Goal: Task Accomplishment & Management: Manage account settings

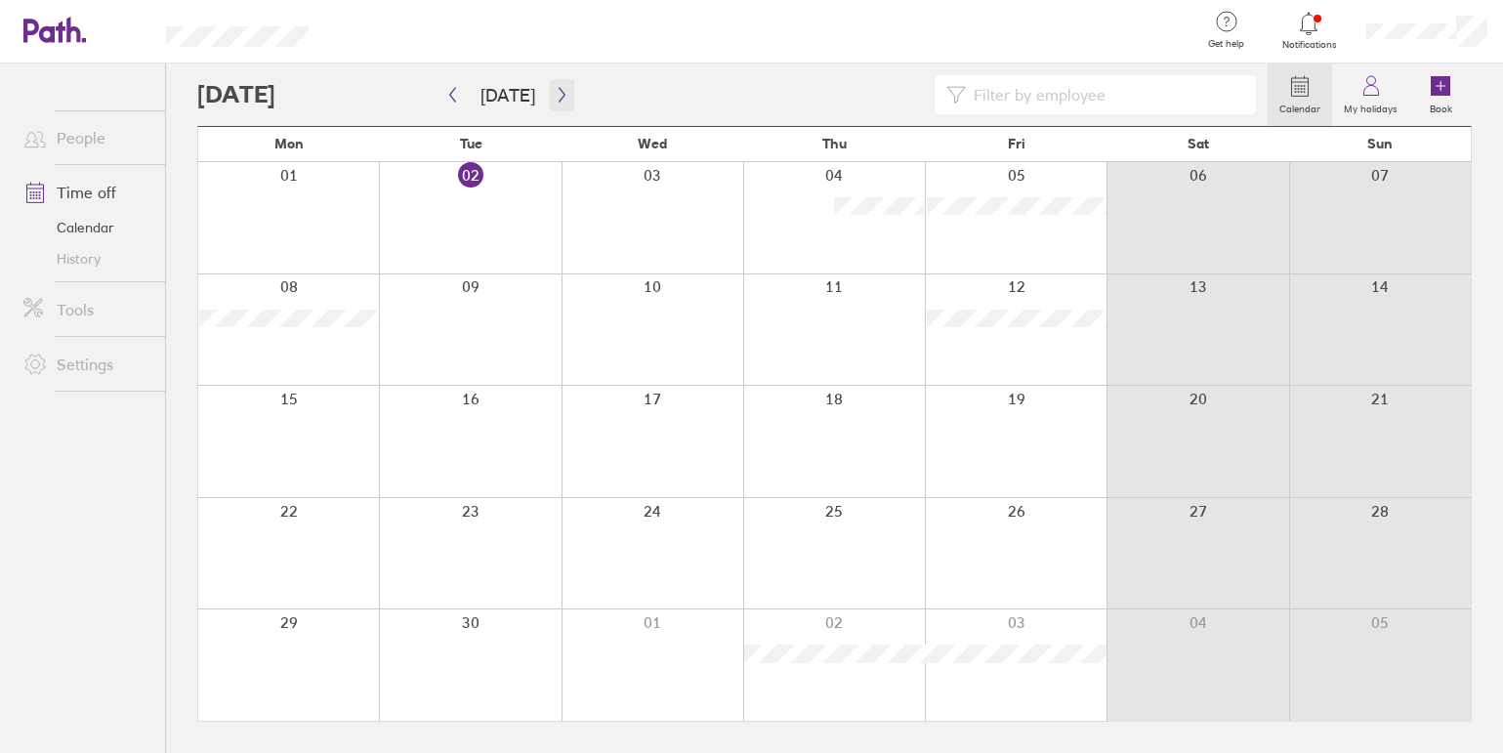
click at [563, 90] on button "button" at bounding box center [562, 95] width 24 height 32
click at [560, 94] on icon "button" at bounding box center [562, 95] width 15 height 16
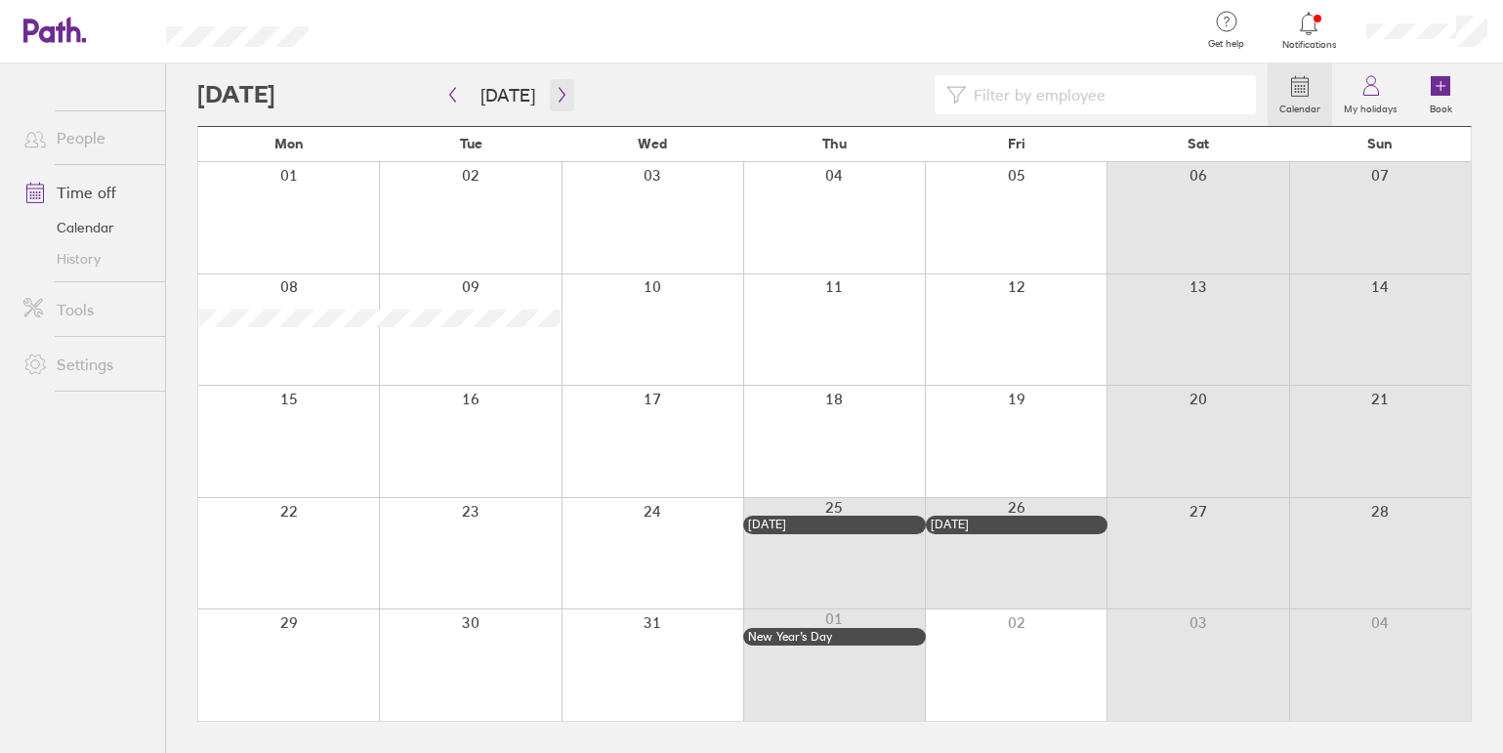
click at [560, 94] on icon "button" at bounding box center [562, 95] width 15 height 16
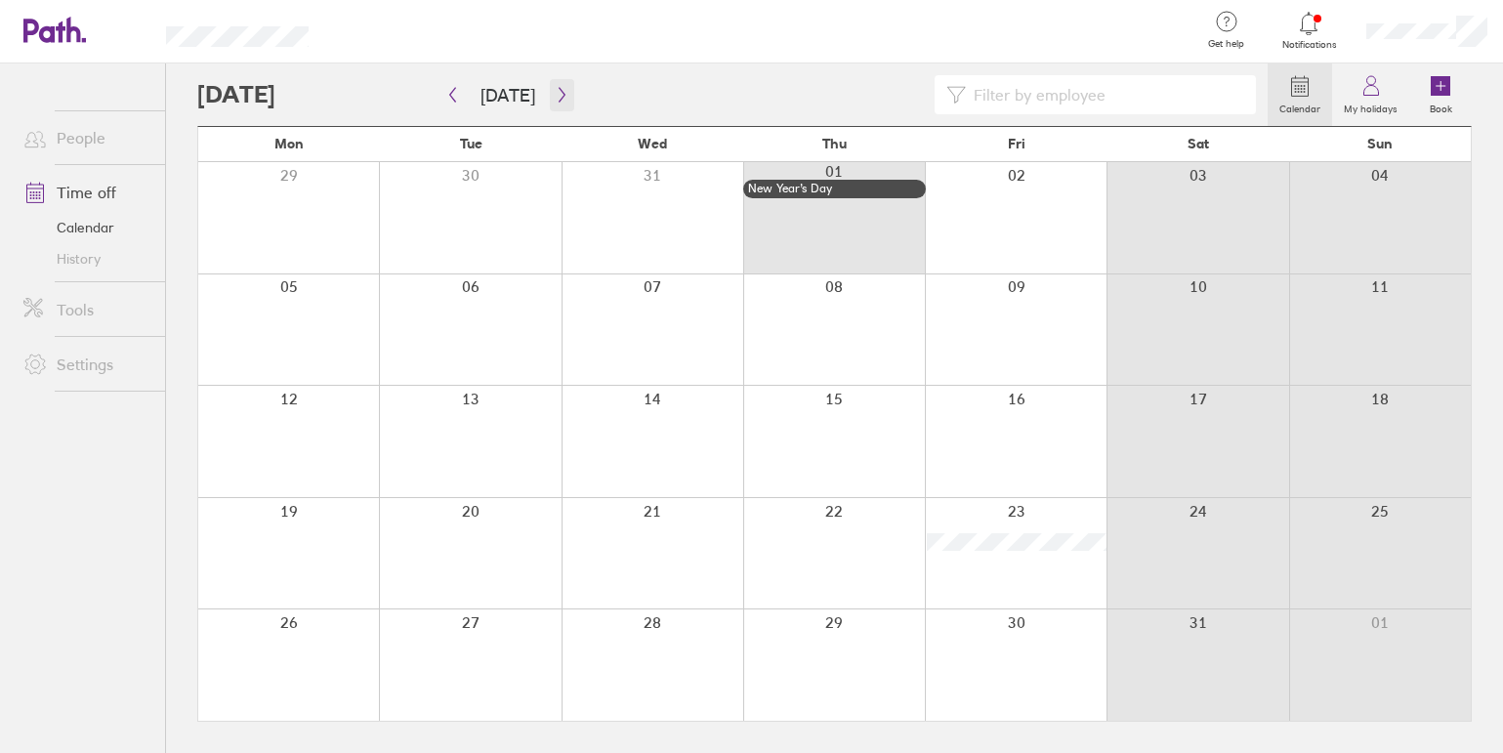
click at [560, 94] on icon "button" at bounding box center [562, 95] width 15 height 16
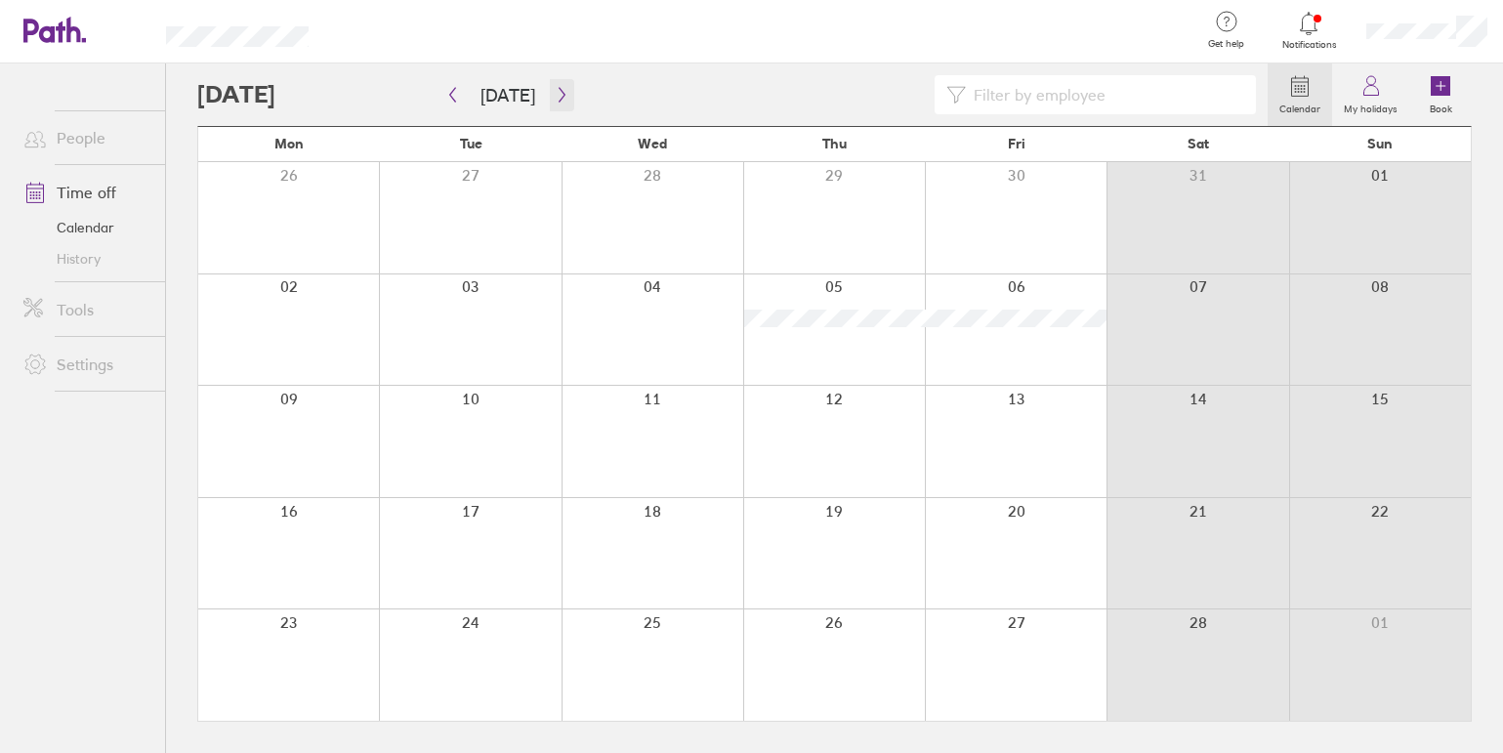
click at [557, 96] on icon "button" at bounding box center [562, 95] width 15 height 16
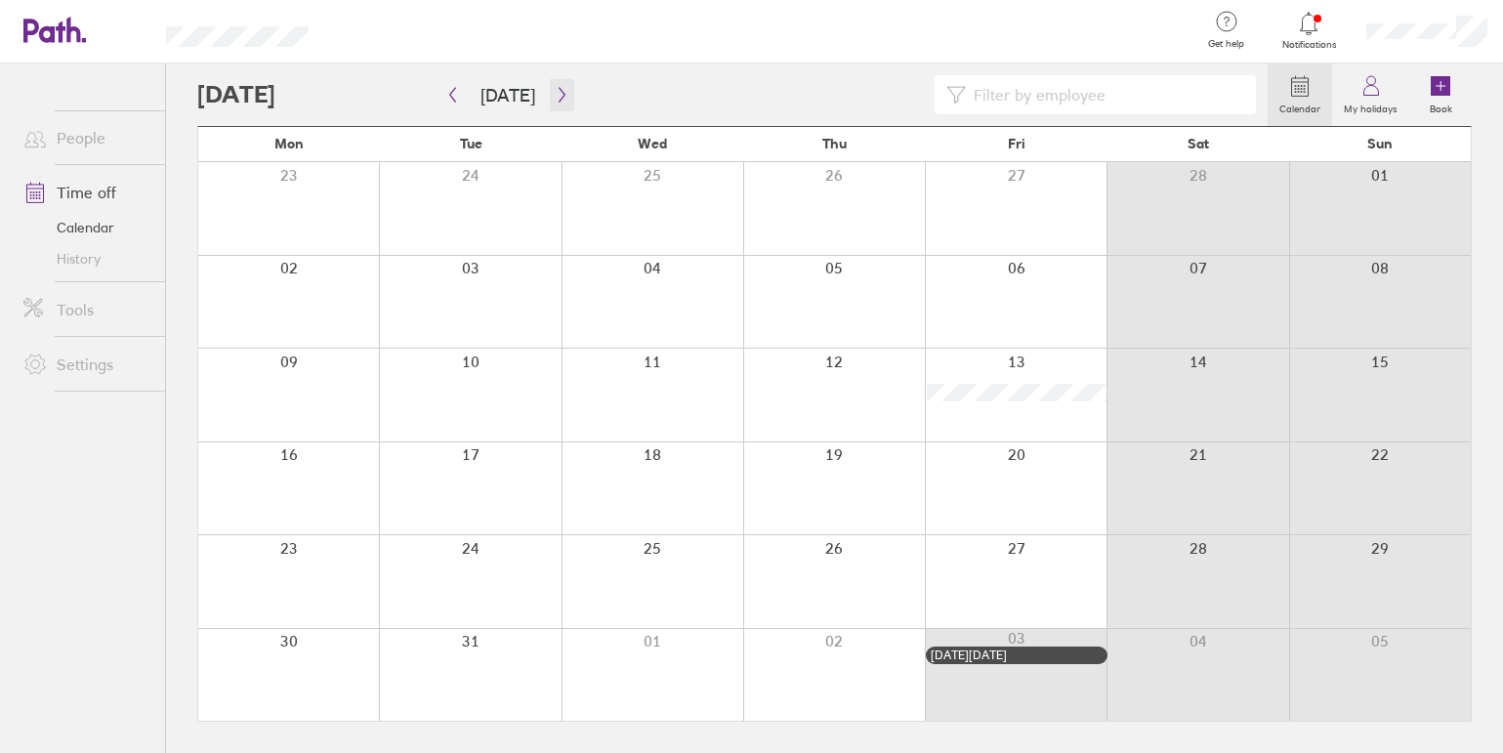
click at [557, 96] on icon "button" at bounding box center [562, 95] width 15 height 16
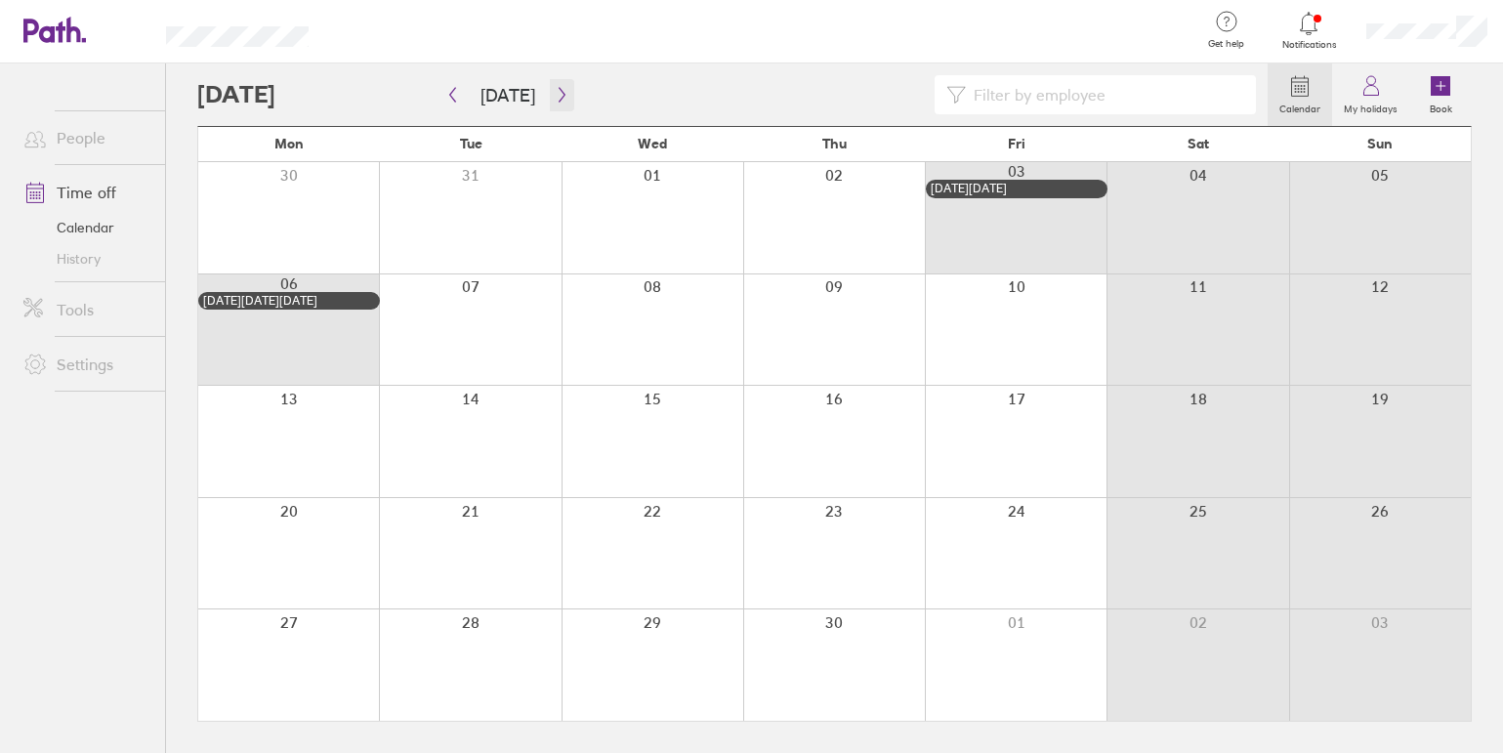
click at [557, 96] on icon "button" at bounding box center [562, 95] width 15 height 16
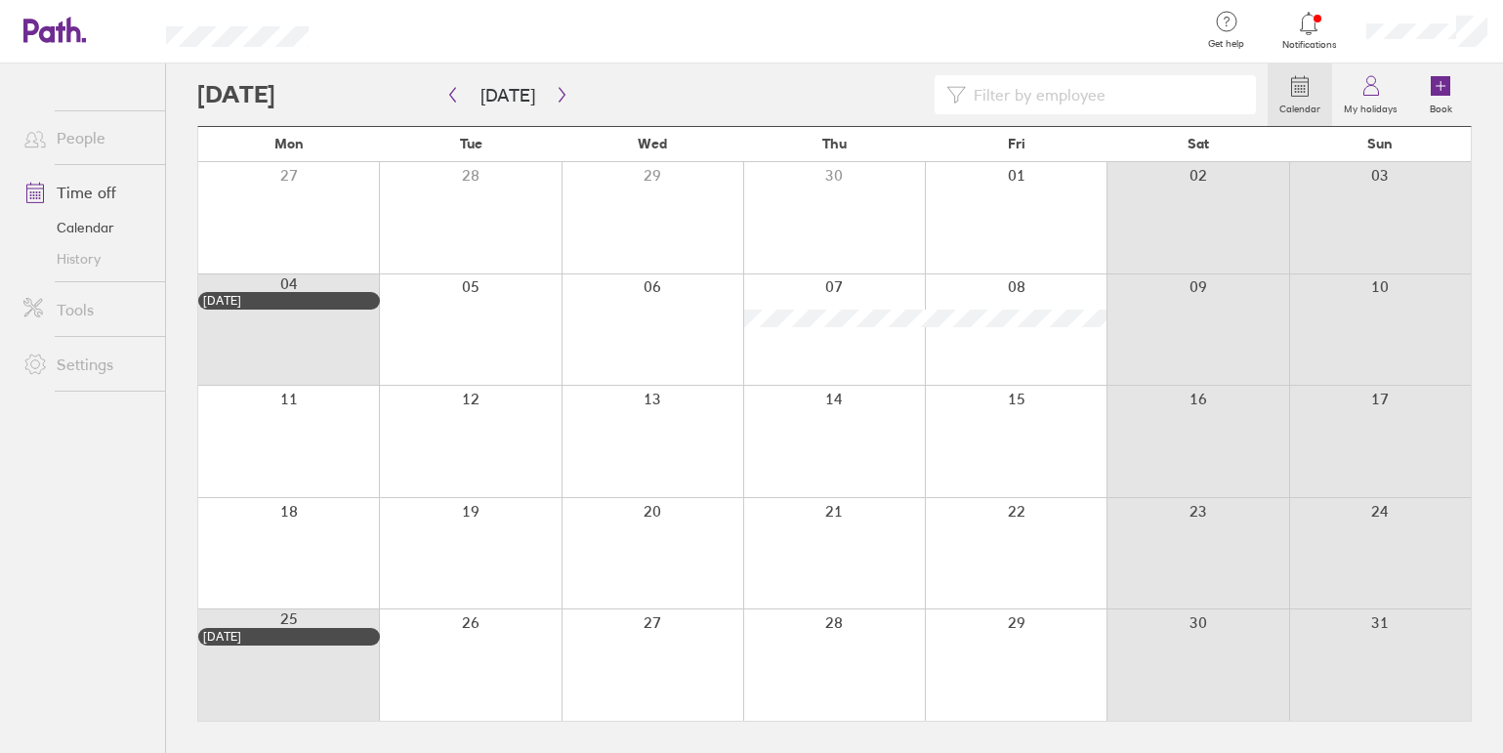
click at [841, 290] on div at bounding box center [834, 329] width 182 height 111
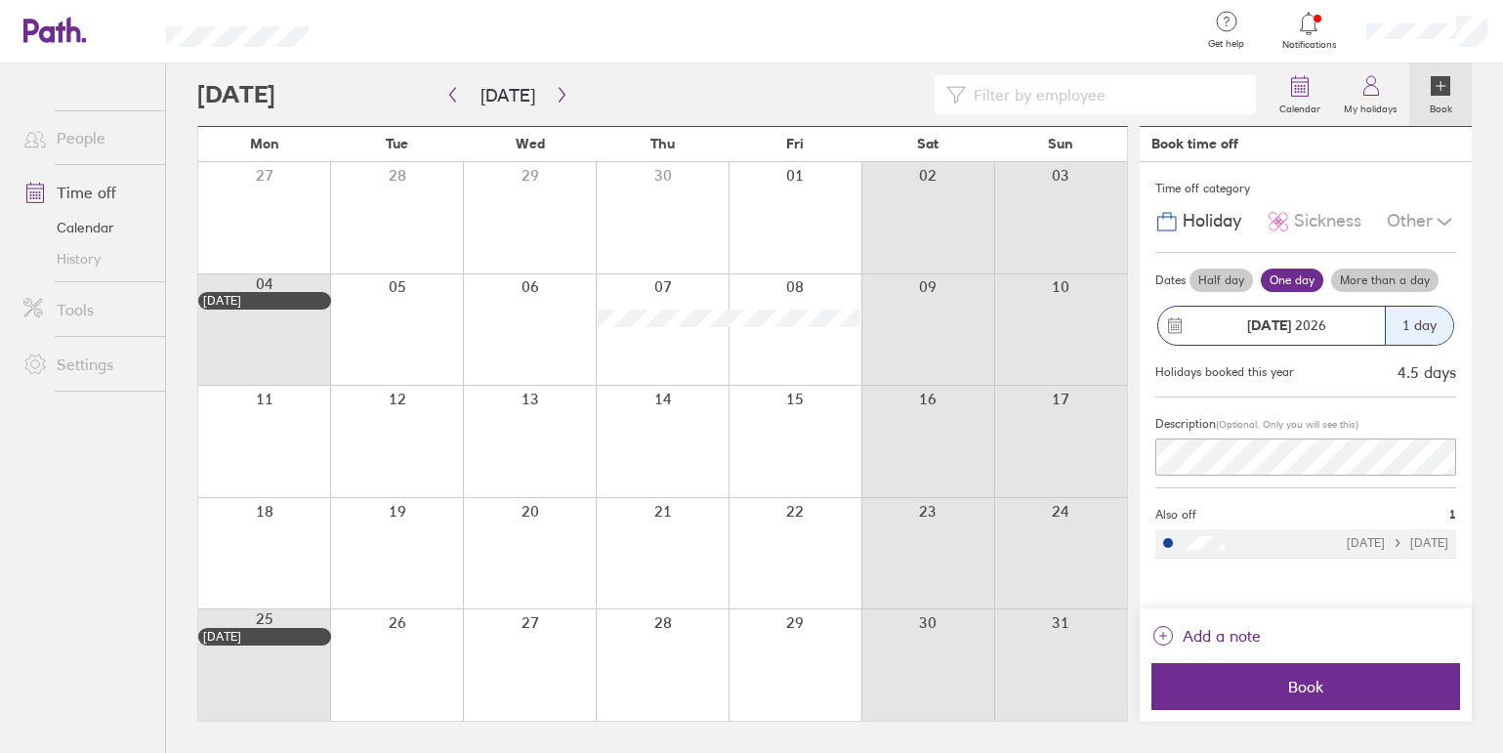
click at [1390, 276] on label "More than a day" at bounding box center [1384, 279] width 107 height 23
click at [0, 0] on input "More than a day" at bounding box center [0, 0] width 0 height 0
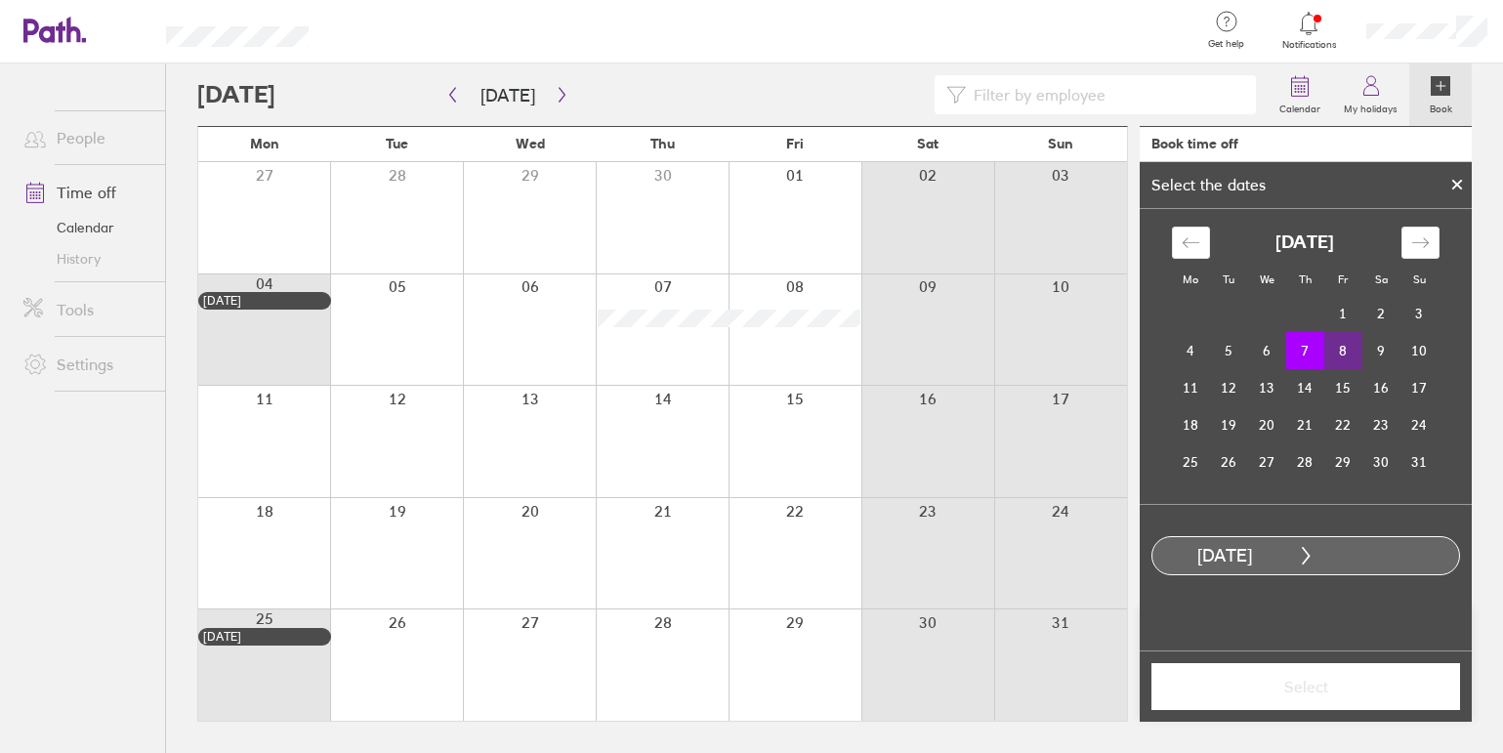
click at [1351, 353] on td "8" at bounding box center [1343, 350] width 38 height 37
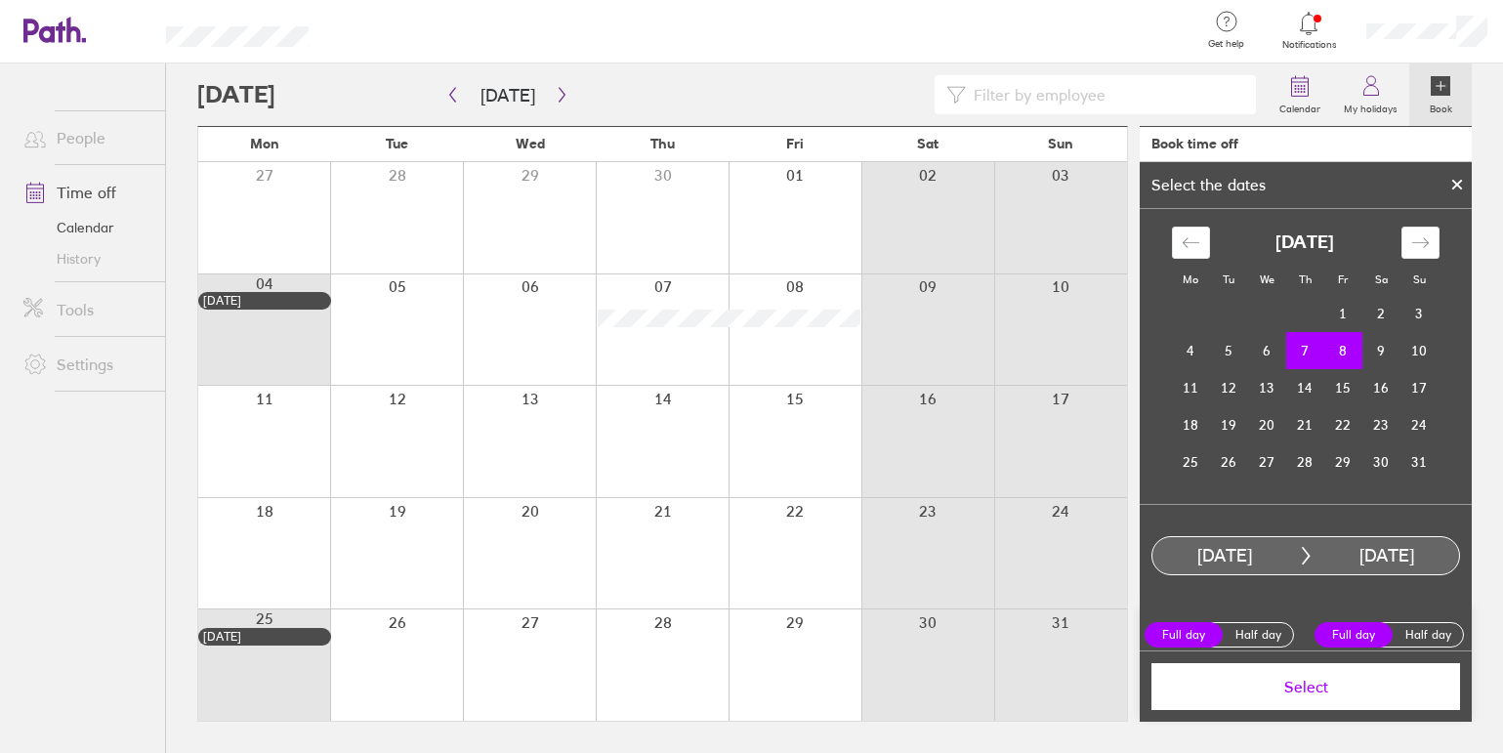
click at [1338, 690] on span "Select" at bounding box center [1305, 687] width 281 height 18
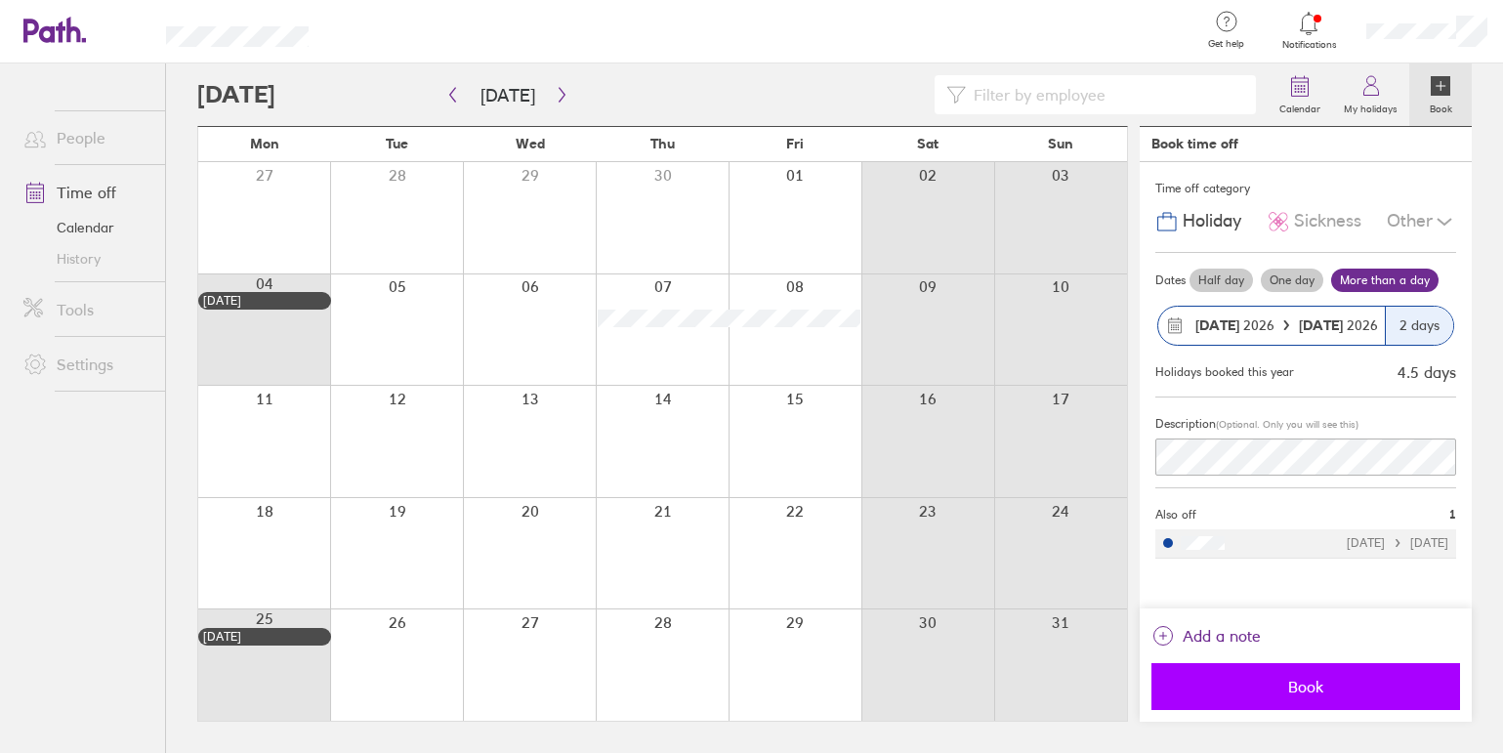
click at [1288, 699] on button "Book" at bounding box center [1305, 686] width 309 height 47
